Goal: Check status: Check status

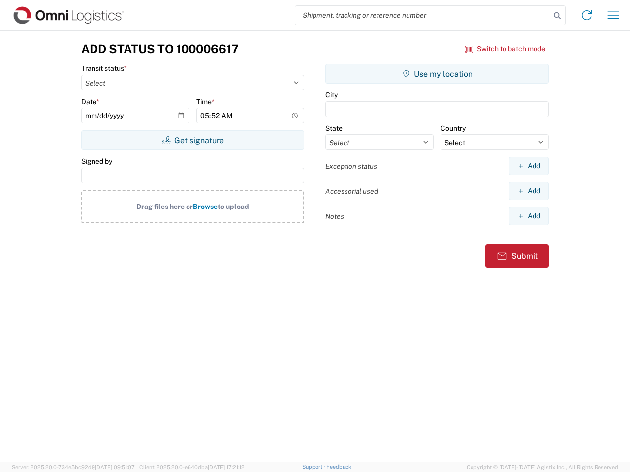
click at [423, 15] on input "search" at bounding box center [422, 15] width 255 height 19
click at [557, 16] on icon at bounding box center [557, 16] width 14 height 14
click at [586, 15] on icon at bounding box center [587, 15] width 16 height 16
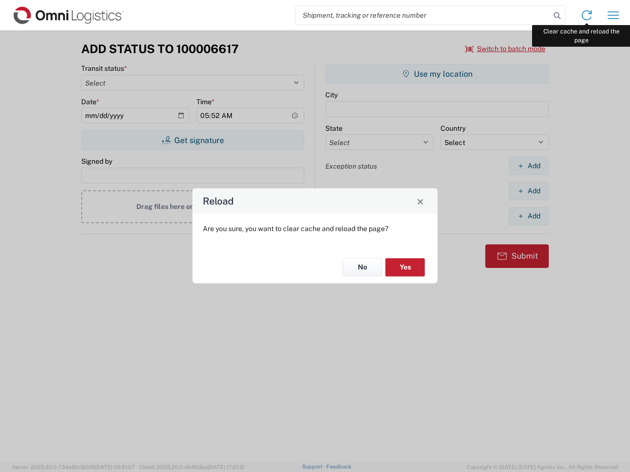
click at [613, 15] on div "Reload Are you sure, you want to clear cache and reload the page? No Yes" at bounding box center [315, 236] width 630 height 472
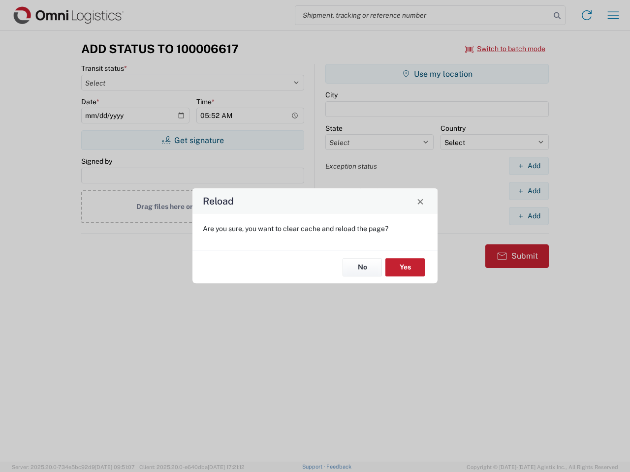
click at [505, 49] on div "Reload Are you sure, you want to clear cache and reload the page? No Yes" at bounding box center [315, 236] width 630 height 472
click at [192, 140] on div "Reload Are you sure, you want to clear cache and reload the page? No Yes" at bounding box center [315, 236] width 630 height 472
click at [437, 74] on div "Reload Are you sure, you want to clear cache and reload the page? No Yes" at bounding box center [315, 236] width 630 height 472
click at [528, 166] on div "Reload Are you sure, you want to clear cache and reload the page? No Yes" at bounding box center [315, 236] width 630 height 472
click at [528, 191] on div "Reload Are you sure, you want to clear cache and reload the page? No Yes" at bounding box center [315, 236] width 630 height 472
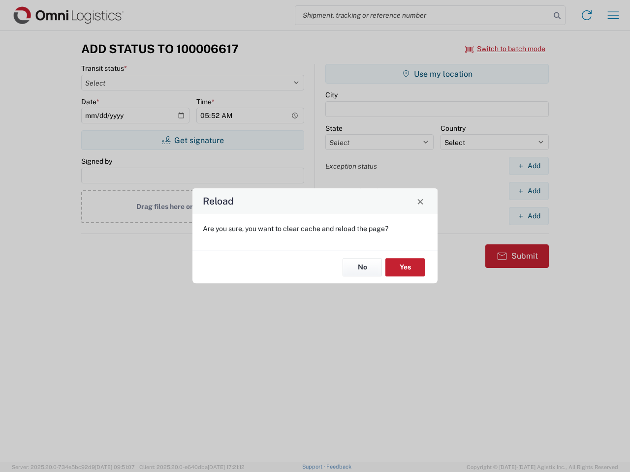
click at [528, 216] on div "Reload Are you sure, you want to clear cache and reload the page? No Yes" at bounding box center [315, 236] width 630 height 472
